Goal: Information Seeking & Learning: Learn about a topic

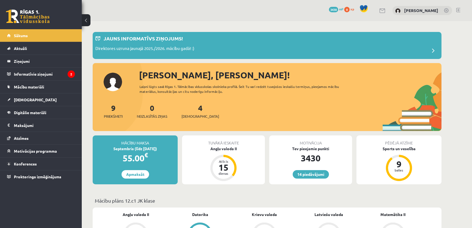
scroll to position [413, 0]
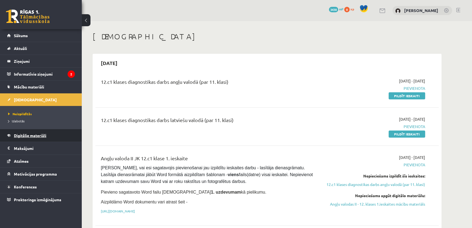
click at [44, 136] on span "Digitālie materiāli" at bounding box center [30, 135] width 32 height 5
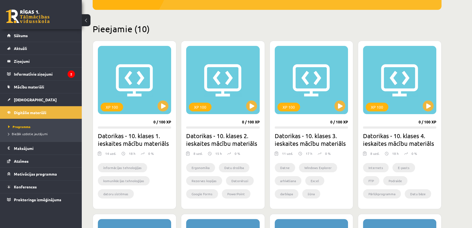
scroll to position [124, 0]
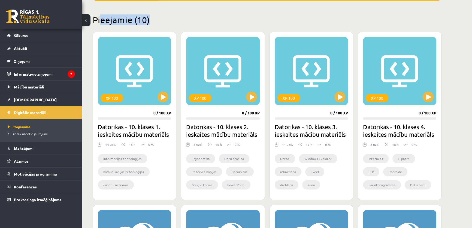
drag, startPoint x: 102, startPoint y: 20, endPoint x: 196, endPoint y: 19, distance: 94.3
click at [196, 19] on h2 "Pieejamie (10)" at bounding box center [267, 19] width 349 height 11
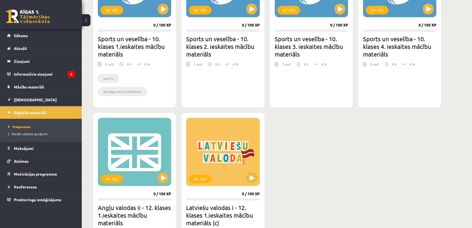
scroll to position [486, 0]
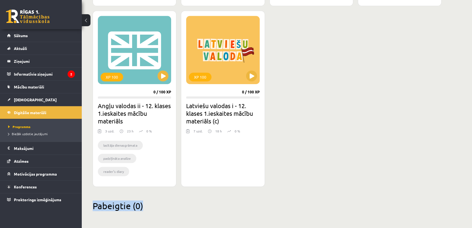
drag, startPoint x: 140, startPoint y: 208, endPoint x: 92, endPoint y: 204, distance: 47.6
click at [127, 213] on div "Pabeigtie (0)" at bounding box center [267, 208] width 349 height 17
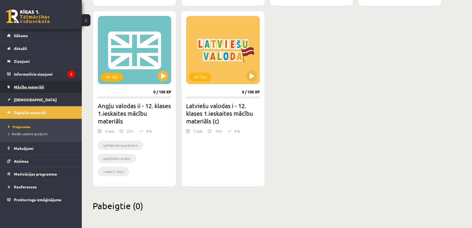
click at [42, 84] on link "Mācību materiāli" at bounding box center [41, 86] width 68 height 13
